Goal: Communication & Community: Connect with others

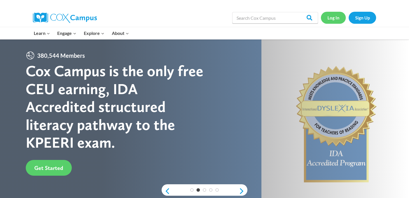
click at [332, 21] on link "Log In" at bounding box center [333, 18] width 25 height 12
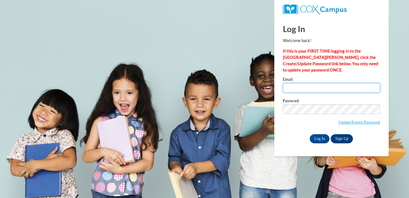
click at [302, 87] on input "Email" at bounding box center [331, 88] width 97 height 10
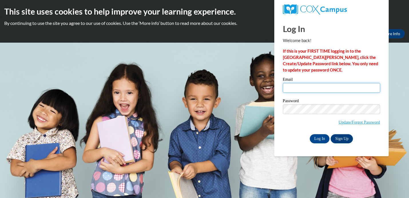
type input "cmeyer@greenfield.k12.wi.us"
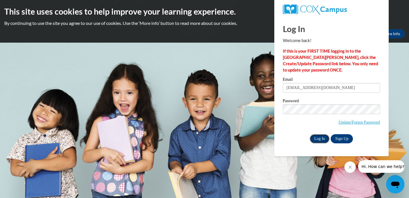
click at [321, 138] on input "Log In" at bounding box center [320, 138] width 20 height 9
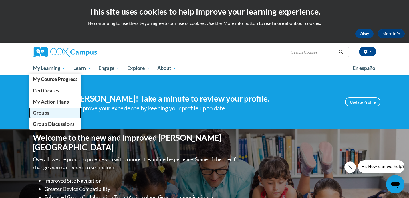
click at [44, 115] on span "Groups" at bounding box center [41, 113] width 17 height 6
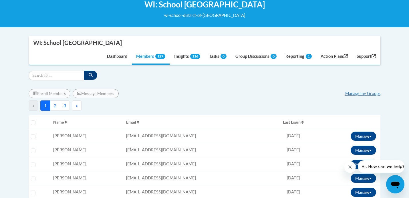
scroll to position [93, 0]
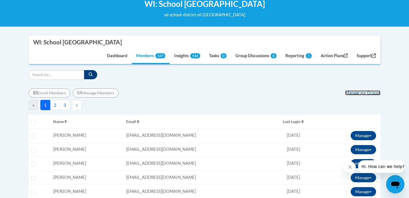
click at [356, 93] on link "Manage my Groups" at bounding box center [362, 92] width 35 height 5
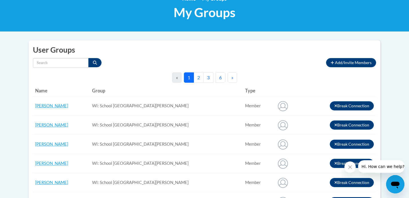
scroll to position [104, 0]
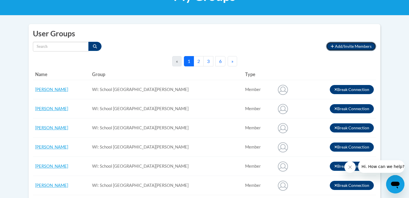
click at [343, 46] on span "Add/Invite Members" at bounding box center [353, 46] width 37 height 5
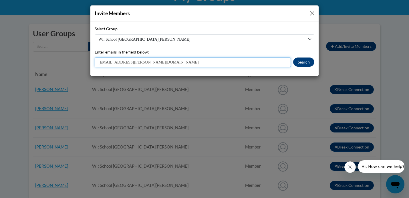
type input "[EMAIL_ADDRESS][PERSON_NAME][DOMAIN_NAME]"
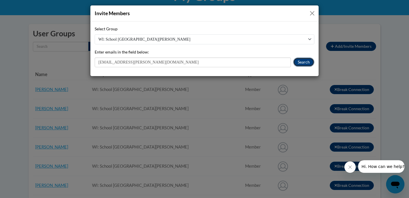
click at [307, 63] on button "Search" at bounding box center [303, 61] width 21 height 9
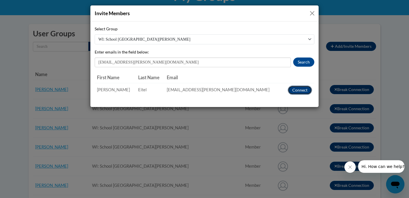
click at [296, 90] on button "Connect" at bounding box center [300, 89] width 24 height 9
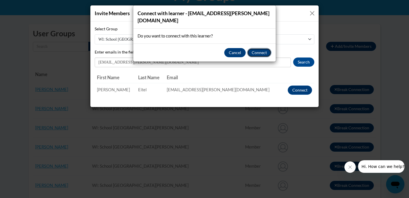
click at [260, 48] on button "Connect" at bounding box center [259, 52] width 24 height 9
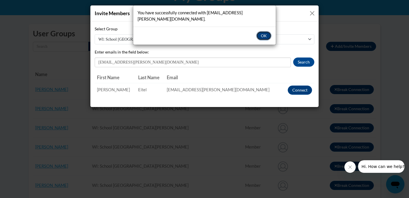
click at [264, 31] on button "OK" at bounding box center [263, 35] width 15 height 9
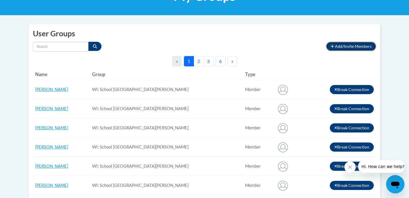
click at [340, 46] on span "Add/Invite Members" at bounding box center [353, 46] width 37 height 5
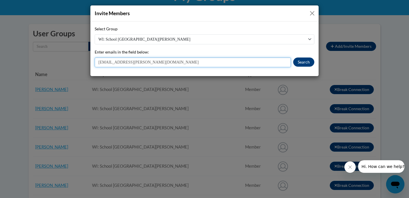
type input "[EMAIL_ADDRESS][PERSON_NAME][DOMAIN_NAME]"
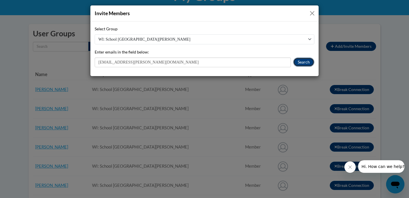
click at [298, 62] on button "Search" at bounding box center [303, 61] width 21 height 9
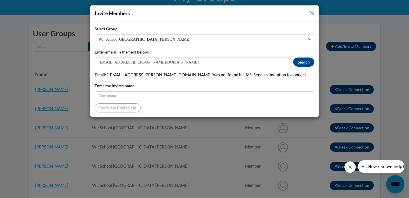
click at [313, 11] on button "Close" at bounding box center [312, 13] width 7 height 7
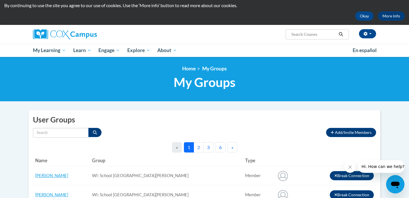
scroll to position [0, 0]
